Goal: Information Seeking & Learning: Learn about a topic

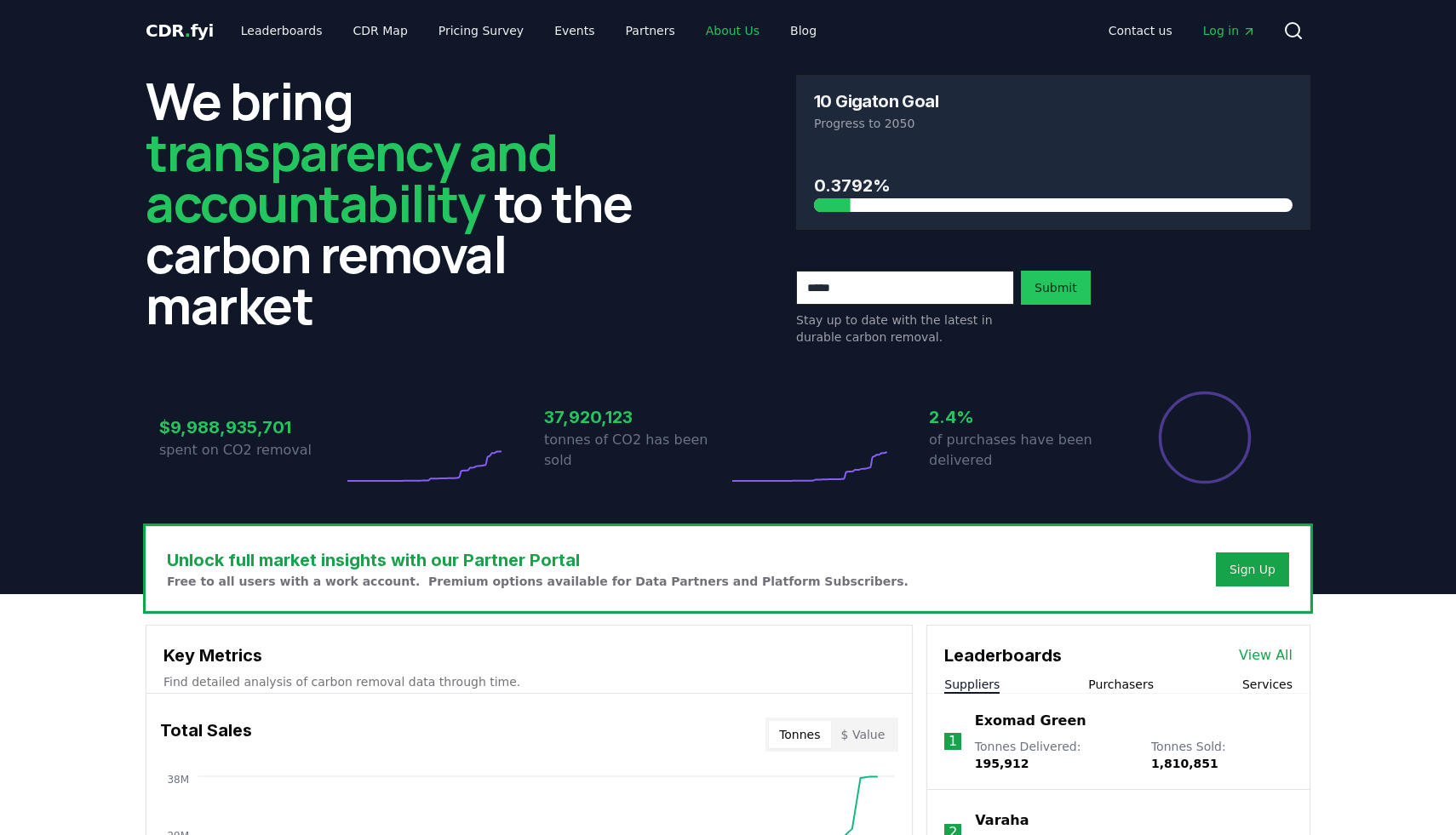
click at [719, 39] on link "About Us" at bounding box center [732, 31] width 81 height 31
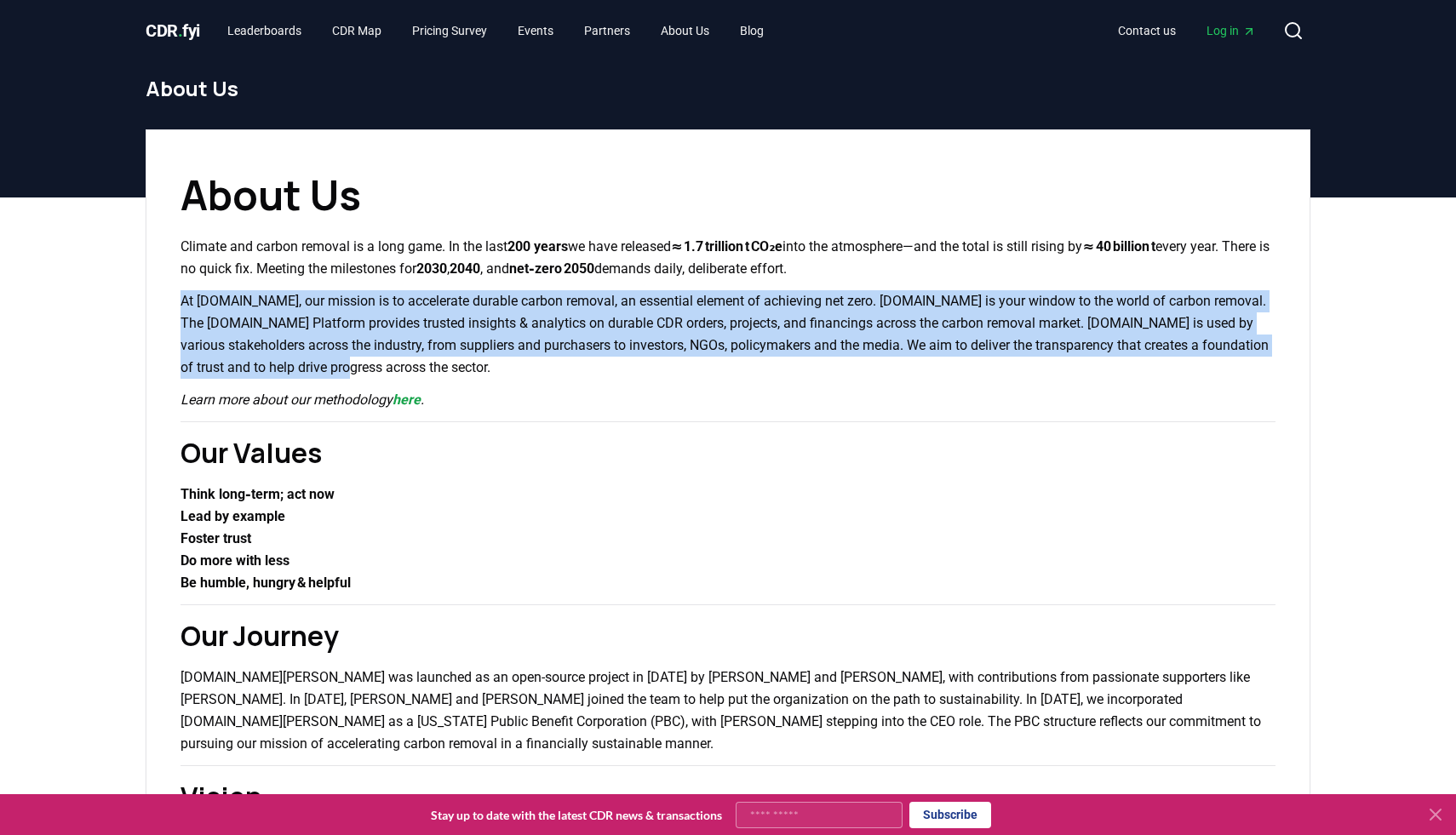
drag, startPoint x: 173, startPoint y: 304, endPoint x: 459, endPoint y: 360, distance: 291.4
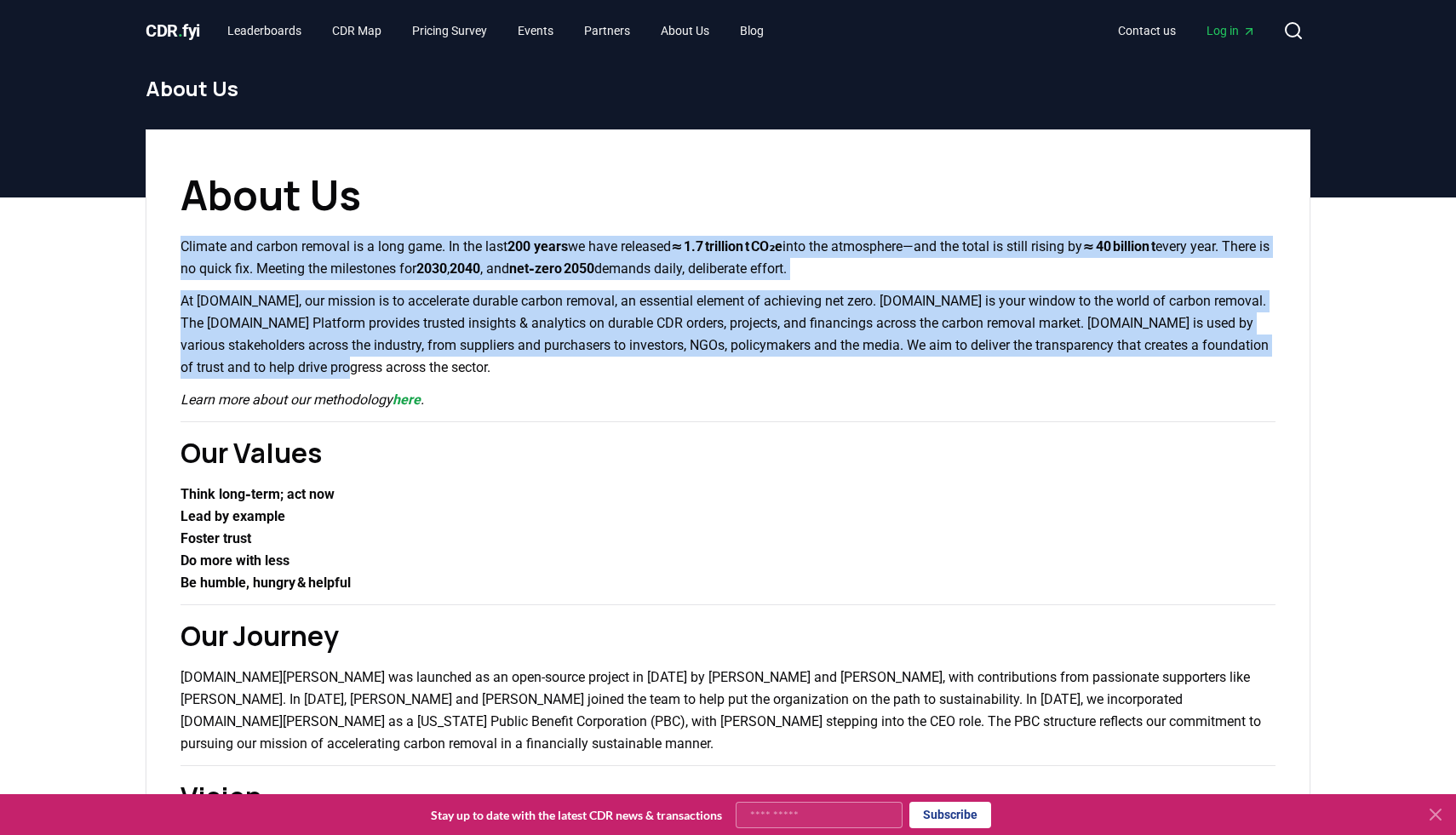
drag, startPoint x: 152, startPoint y: 236, endPoint x: 405, endPoint y: 367, distance: 284.9
click at [405, 367] on p "At [DOMAIN_NAME], our mission is to accelerate durable carbon removal, an essen…" at bounding box center [727, 335] width 1095 height 89
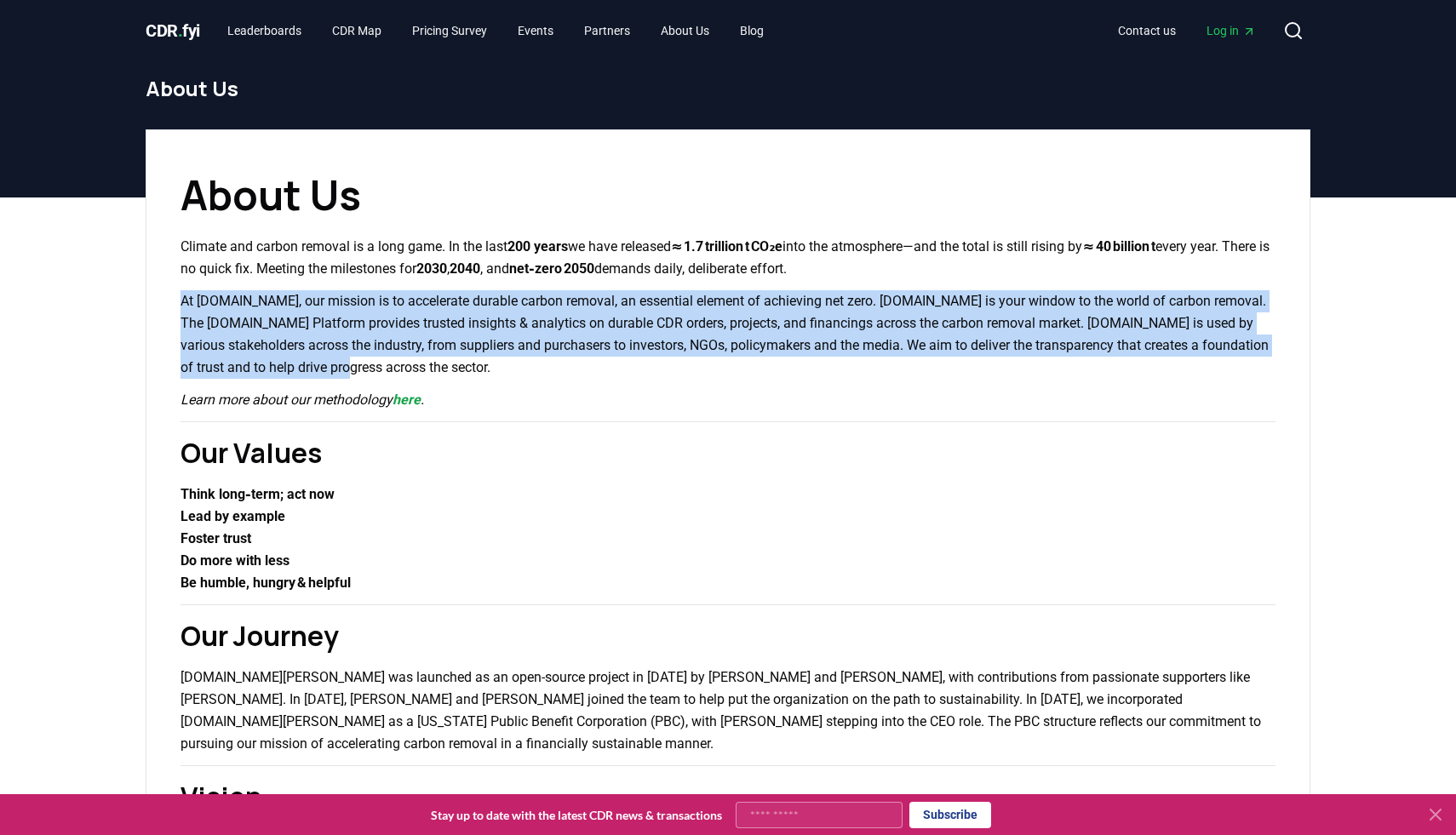
drag, startPoint x: 385, startPoint y: 367, endPoint x: 152, endPoint y: 299, distance: 242.7
copy p "At [DOMAIN_NAME], our mission is to accelerate durable carbon removal, an essen…"
